Goal: Book appointment/travel/reservation

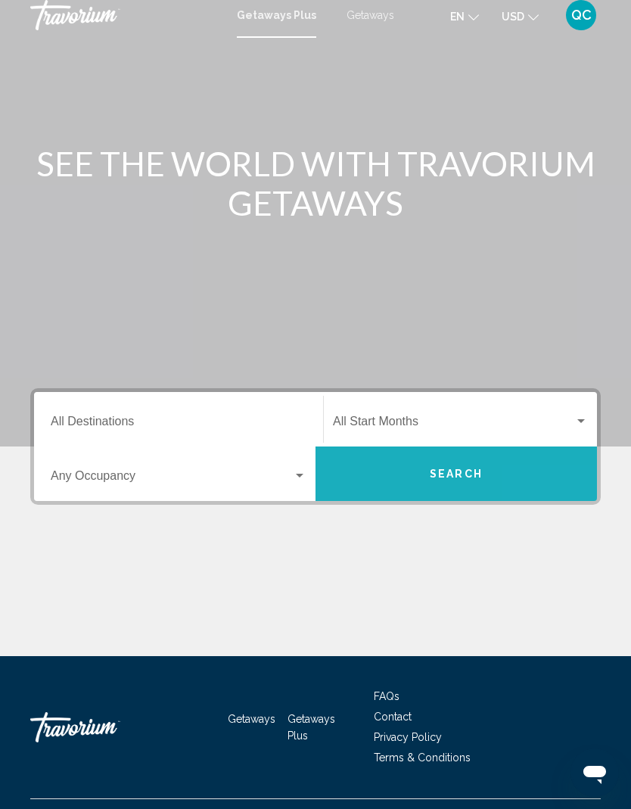
scroll to position [7, 0]
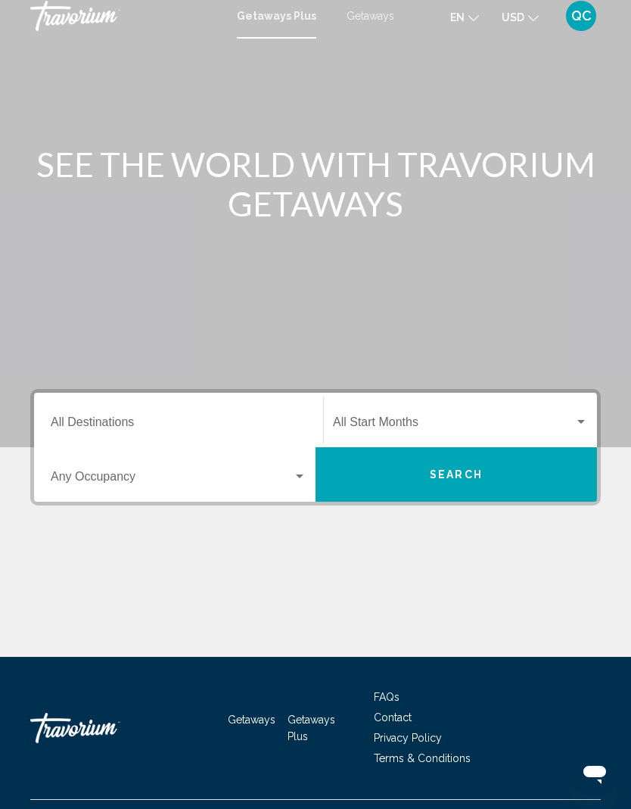
click at [470, 481] on span "Search" at bounding box center [456, 475] width 53 height 12
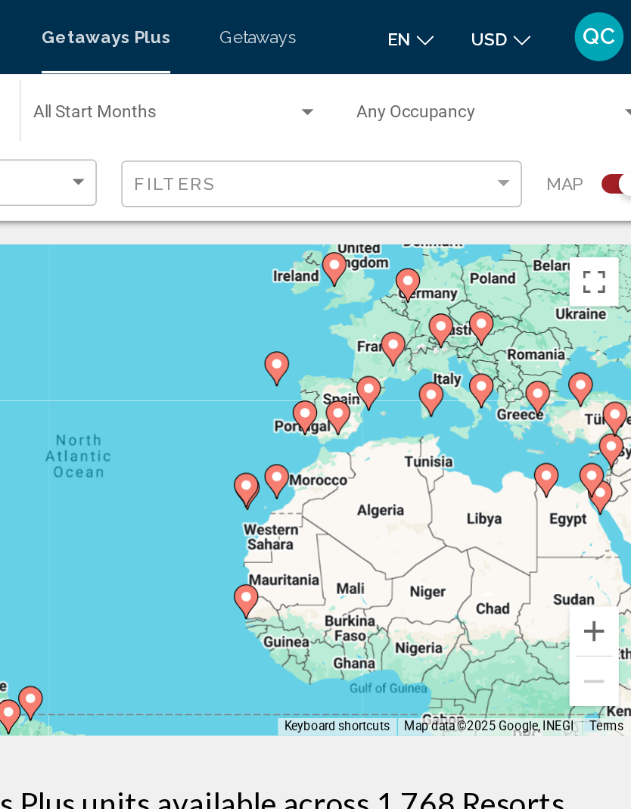
click at [447, 211] on icon "Main content" at bounding box center [454, 216] width 14 height 20
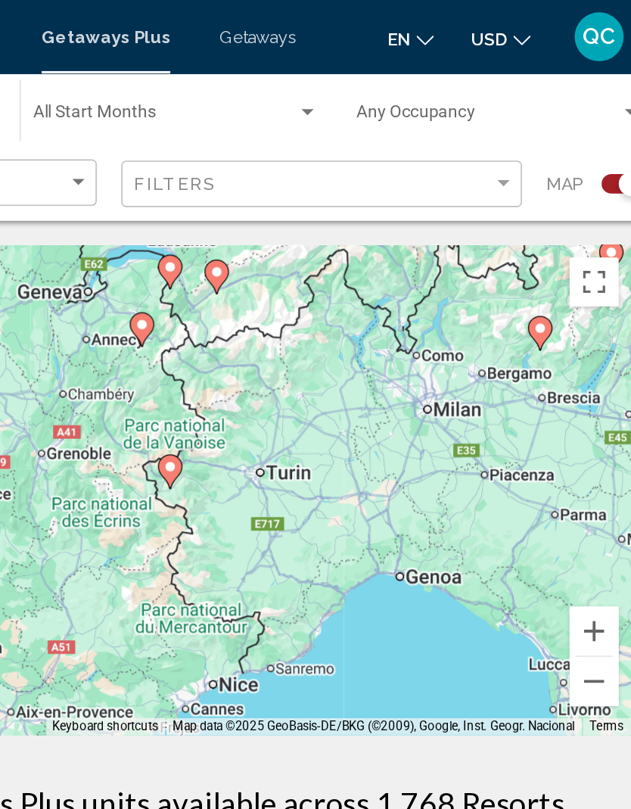
click at [310, 288] on icon "Main content" at bounding box center [317, 292] width 14 height 20
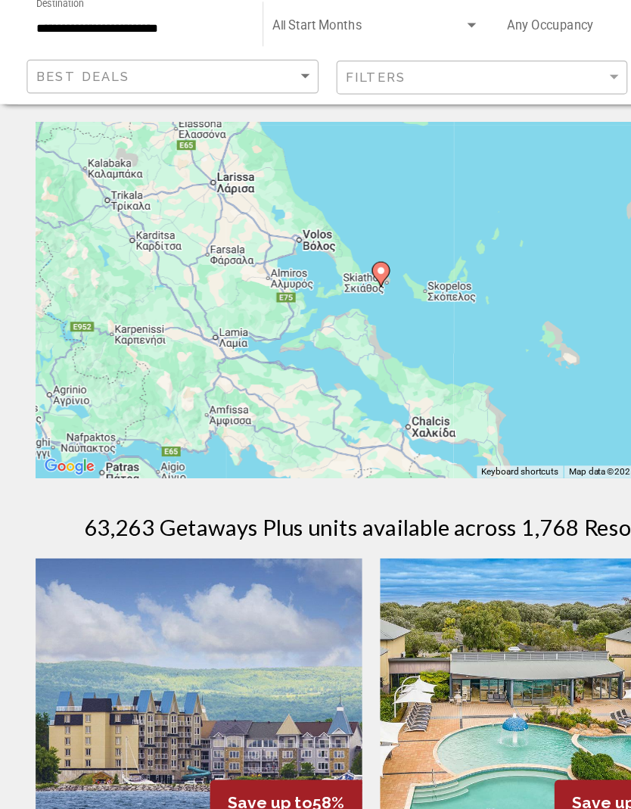
type input "**********"
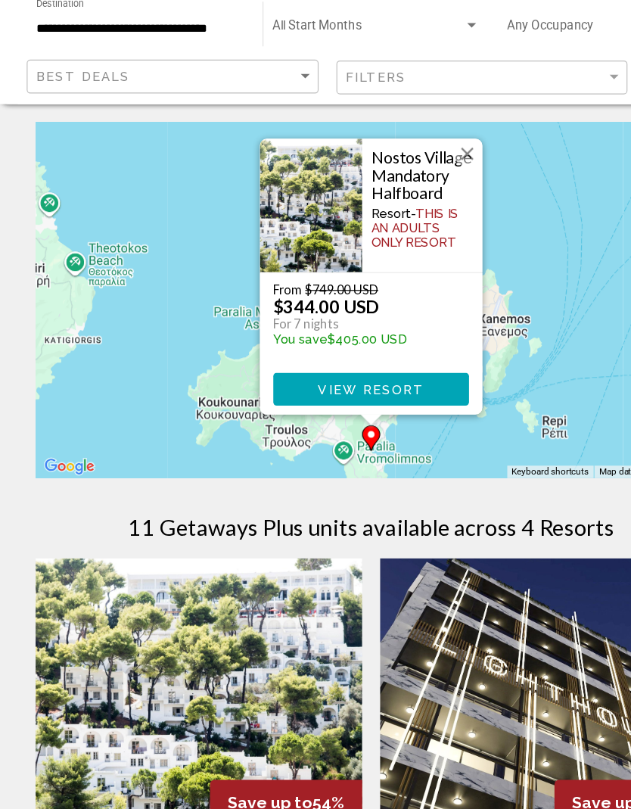
click at [398, 167] on button "Close" at bounding box center [397, 178] width 23 height 23
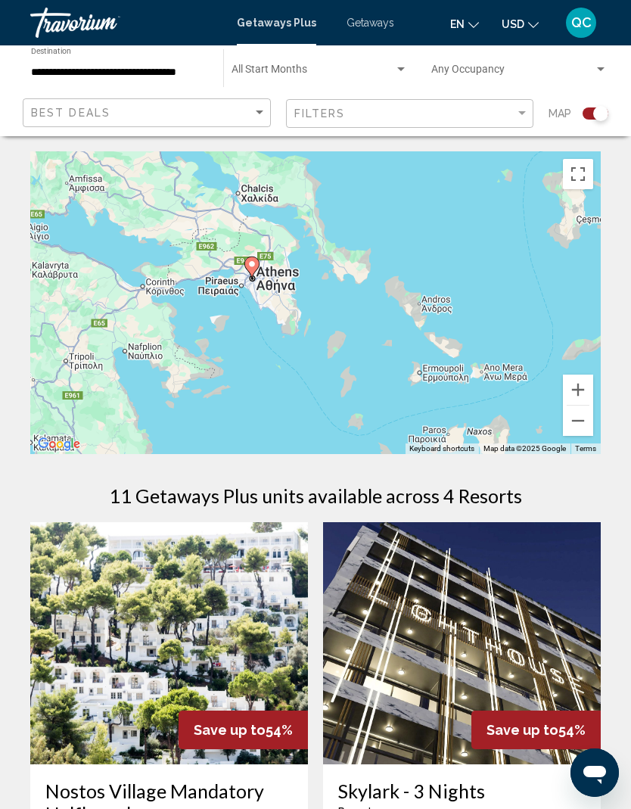
click at [373, 29] on span "Getaways" at bounding box center [371, 23] width 48 height 12
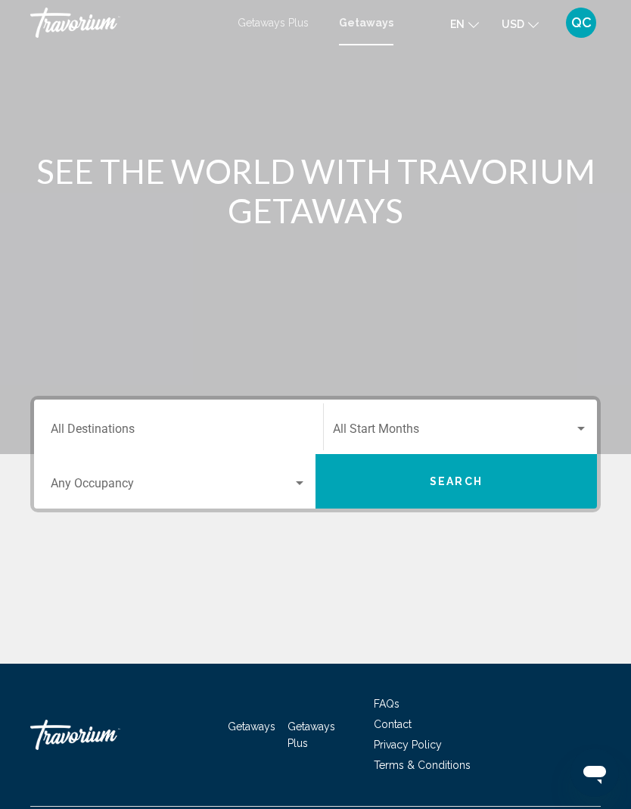
click at [124, 435] on input "Destination All Destinations" at bounding box center [179, 432] width 256 height 14
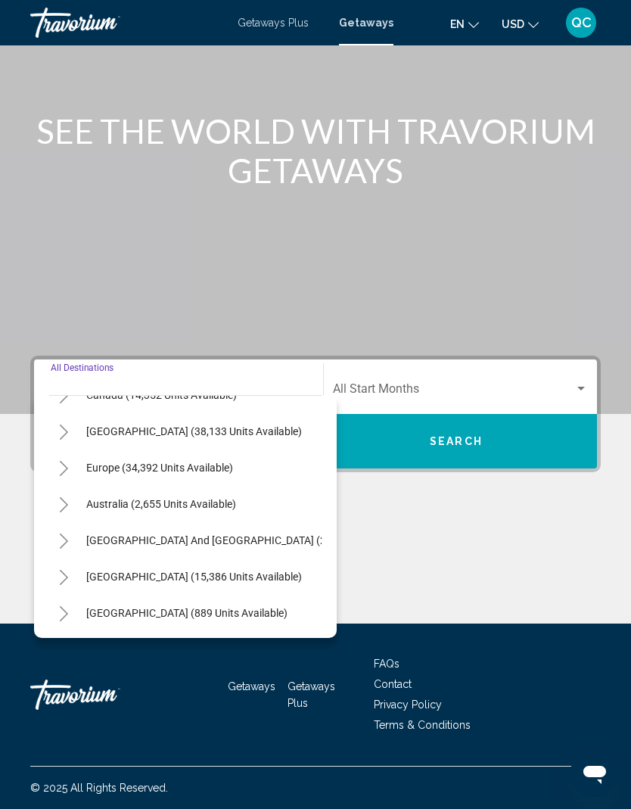
scroll to position [135, 2]
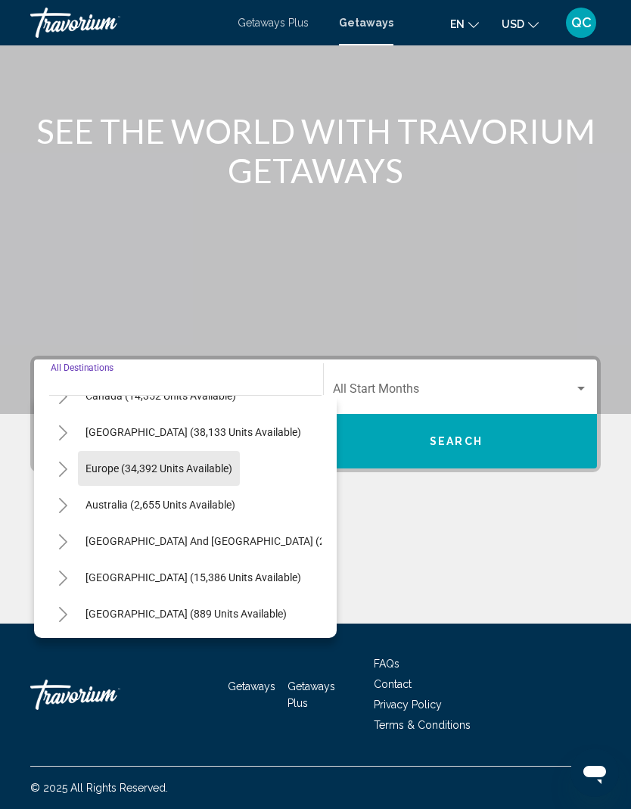
click at [178, 463] on span "Europe (34,392 units available)" at bounding box center [159, 469] width 147 height 12
type input "**********"
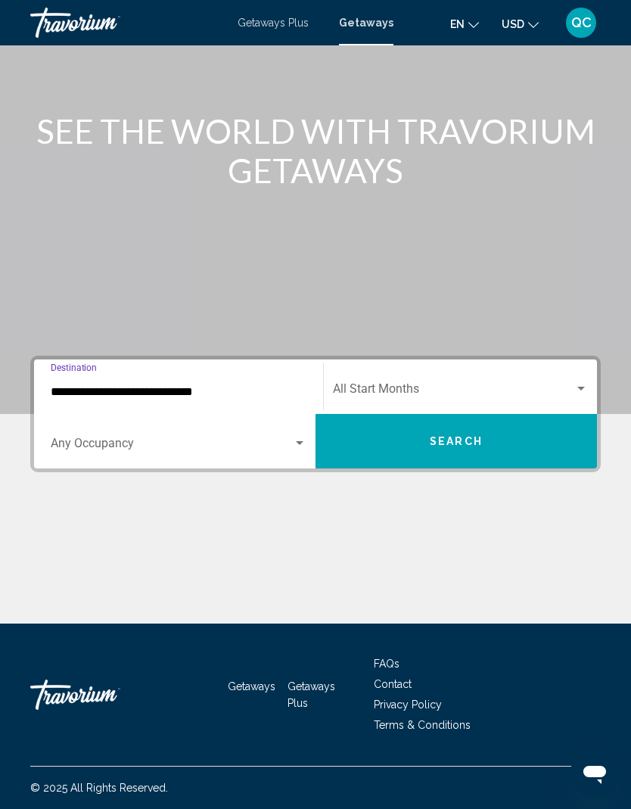
click at [299, 438] on div "Search widget" at bounding box center [300, 444] width 14 height 12
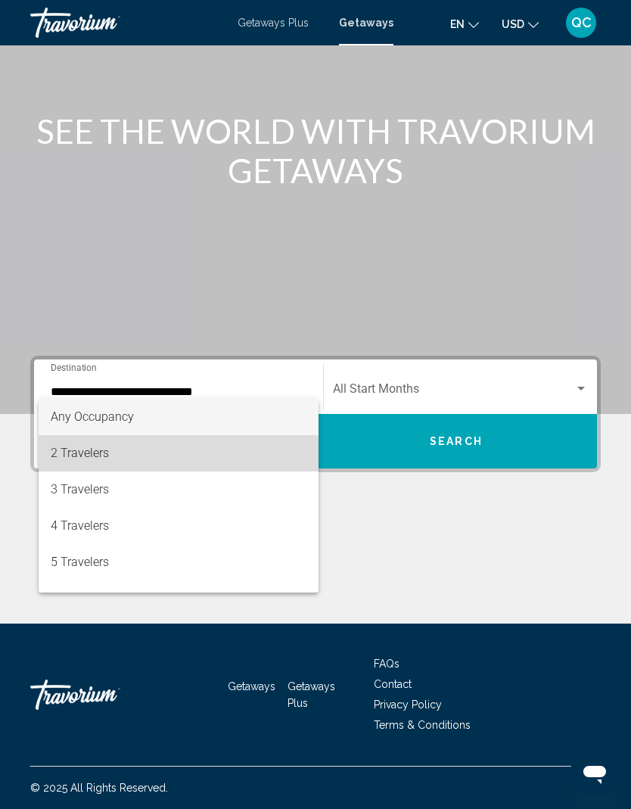
click at [88, 458] on span "2 Travelers" at bounding box center [179, 453] width 256 height 36
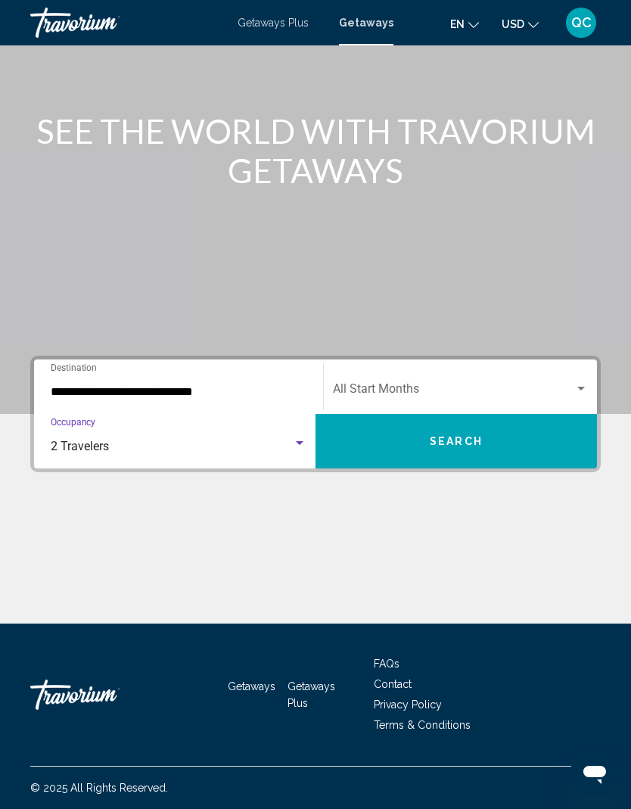
click at [466, 421] on button "Search" at bounding box center [457, 441] width 282 height 55
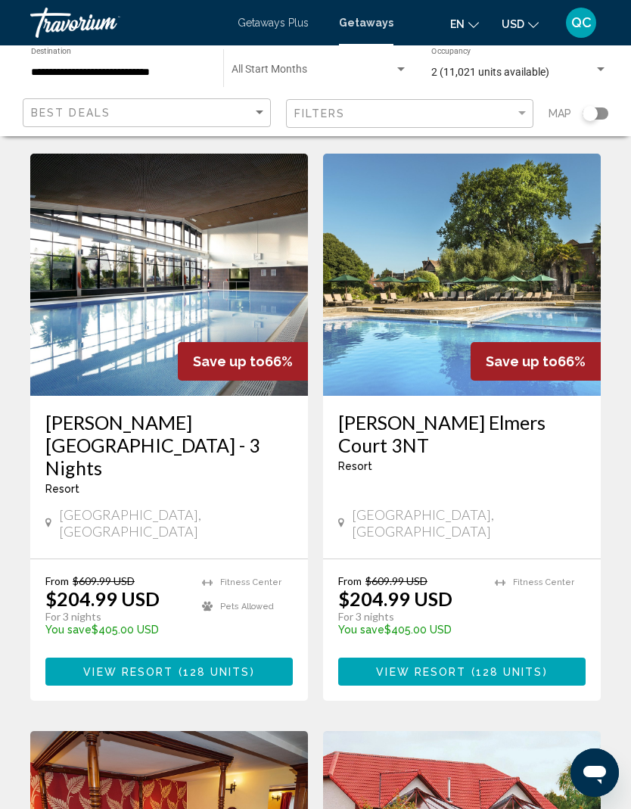
scroll to position [1130, 0]
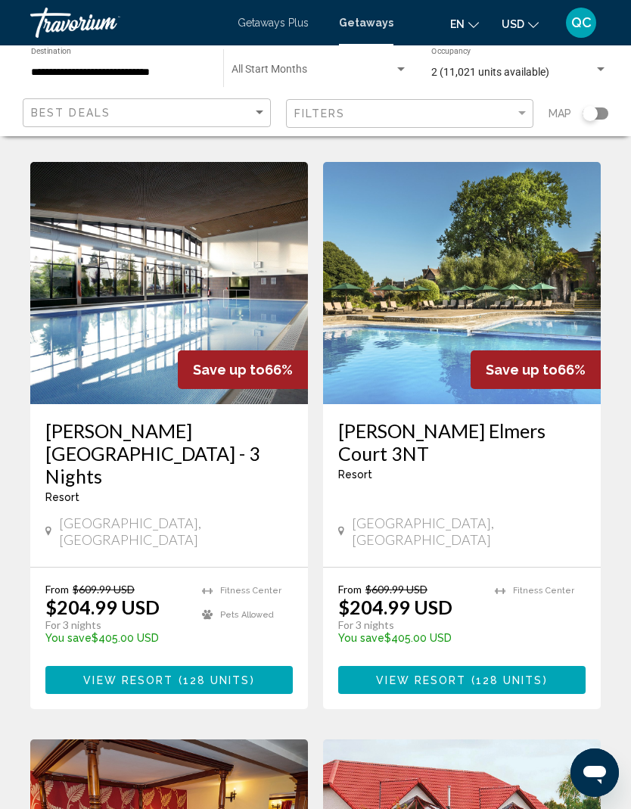
click at [73, 33] on div "Travorium" at bounding box center [105, 23] width 151 height 30
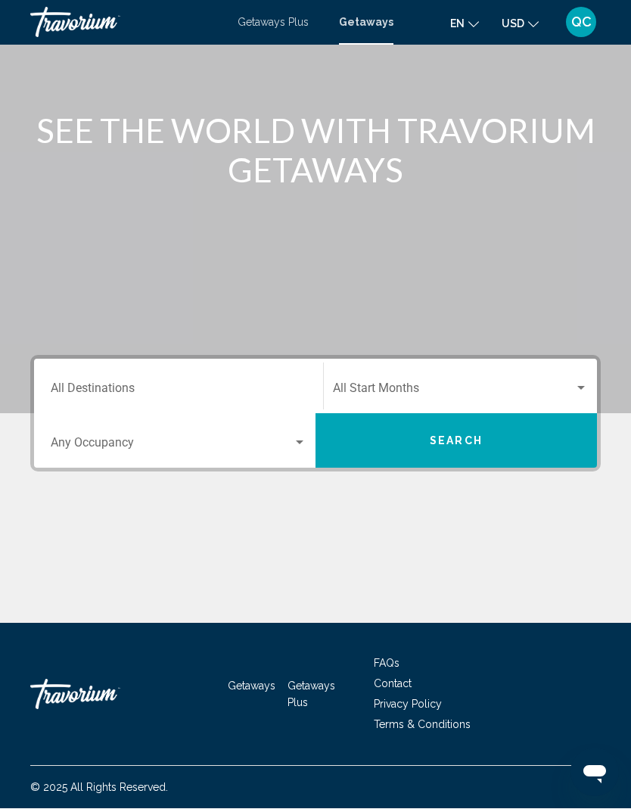
click at [75, 28] on div "Travorium" at bounding box center [105, 23] width 151 height 30
click at [68, 11] on div "Travorium" at bounding box center [105, 23] width 151 height 30
